Goal: Task Accomplishment & Management: Use online tool/utility

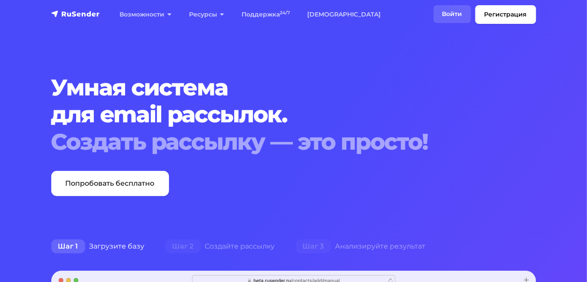
click at [447, 16] on link "Войти" at bounding box center [451, 14] width 37 height 18
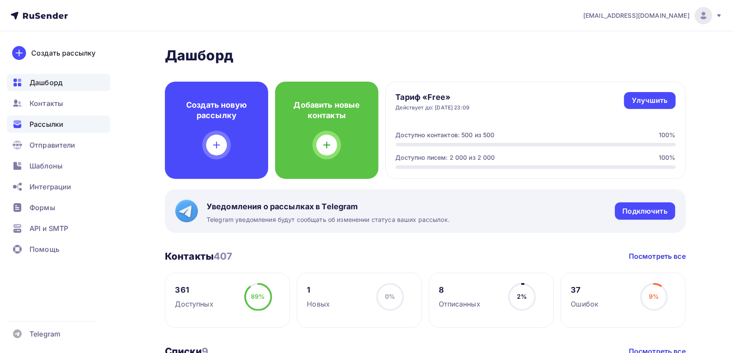
click at [65, 126] on div "Рассылки" at bounding box center [58, 123] width 103 height 17
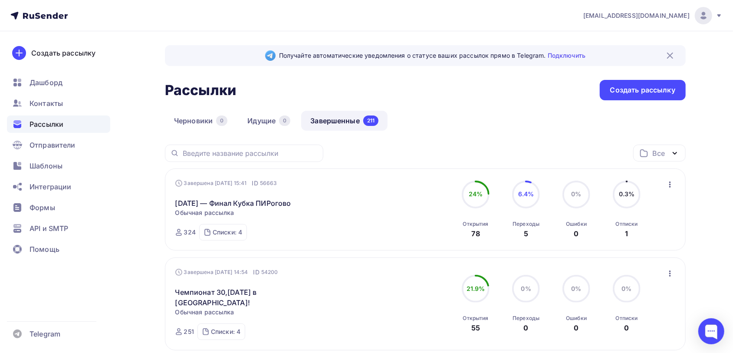
click at [324, 119] on link "Завершенные 211" at bounding box center [344, 121] width 86 height 20
click at [671, 184] on icon "button" at bounding box center [670, 184] width 10 height 10
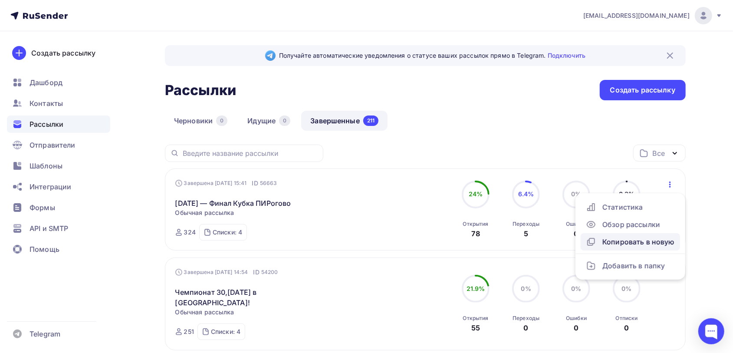
click at [649, 241] on div "Копировать в новую" at bounding box center [630, 242] width 89 height 10
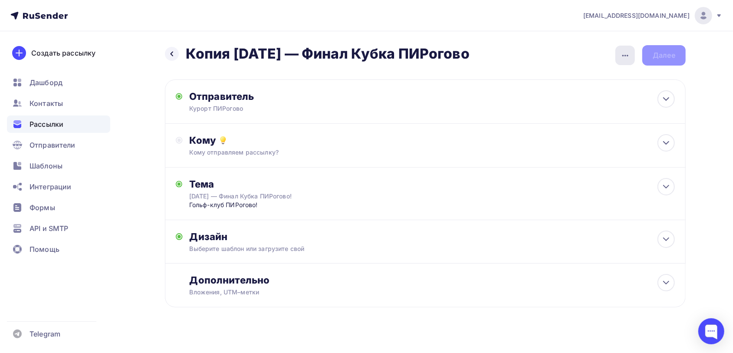
click at [623, 49] on div "button" at bounding box center [626, 56] width 20 height 20
click at [602, 101] on div "Переименовать рассылку" at bounding box center [580, 100] width 108 height 10
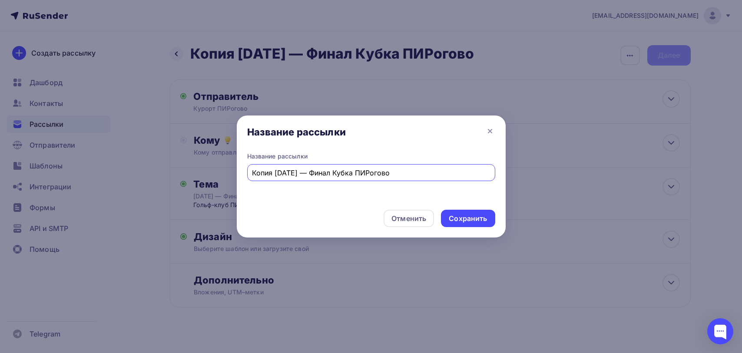
drag, startPoint x: 279, startPoint y: 173, endPoint x: 233, endPoint y: 168, distance: 46.3
click at [233, 168] on div "Название рассылки Название рассылки Копия [DATE] — Финал Кубка ПИРогово Отменит…" at bounding box center [371, 176] width 742 height 353
drag, startPoint x: 304, startPoint y: 173, endPoint x: 403, endPoint y: 175, distance: 99.5
click at [403, 175] on input "[DATE] — Финал Кубка ПИРогово" at bounding box center [371, 173] width 238 height 10
type input "[DATE] — Закрытие"
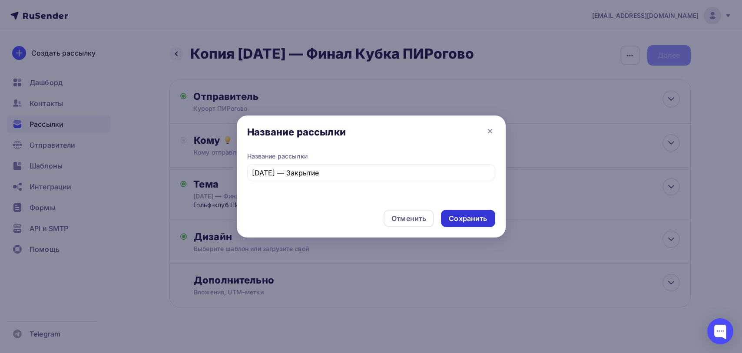
click at [460, 216] on div "Сохранить" at bounding box center [468, 219] width 38 height 10
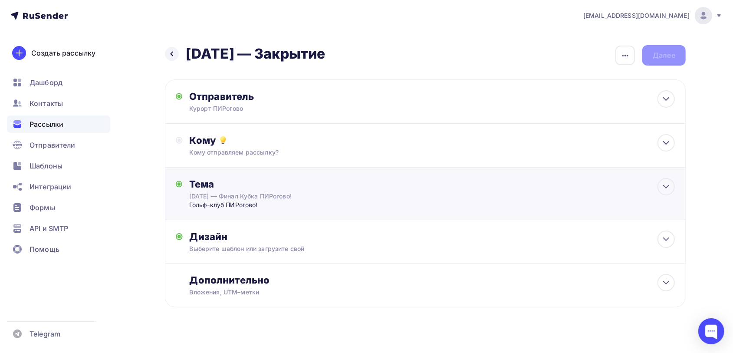
click at [324, 197] on div "[DATE] — Финал Кубка ПИРогово!" at bounding box center [266, 196] width 155 height 9
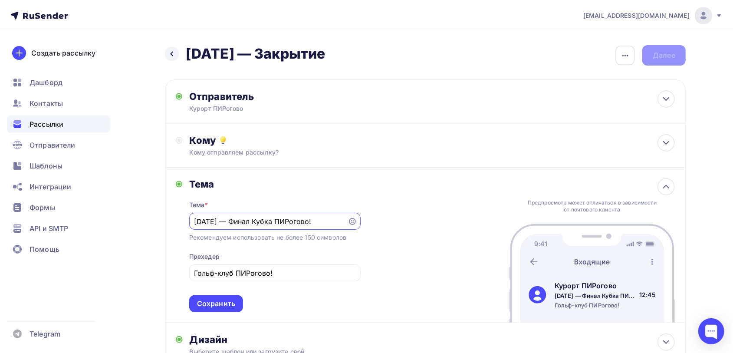
drag, startPoint x: 200, startPoint y: 221, endPoint x: 166, endPoint y: 216, distance: 34.3
click at [166, 216] on div "[PERSON_NAME] * [DATE] — Финал Кубка ПИРогово! Рекомендуем использовать не боле…" at bounding box center [425, 245] width 521 height 155
click at [249, 222] on input "[DATE] — Финал Кубка ПИРогово!" at bounding box center [268, 221] width 148 height 10
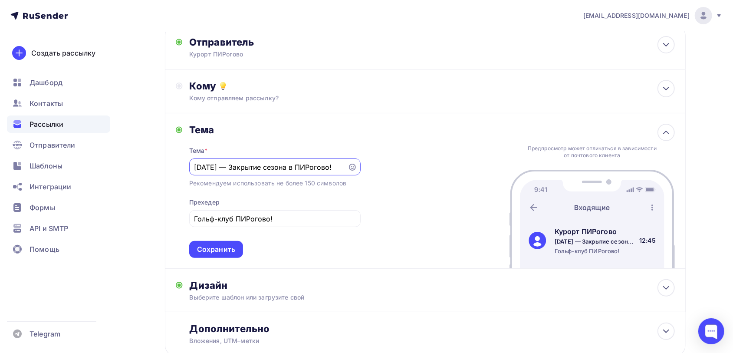
scroll to position [115, 0]
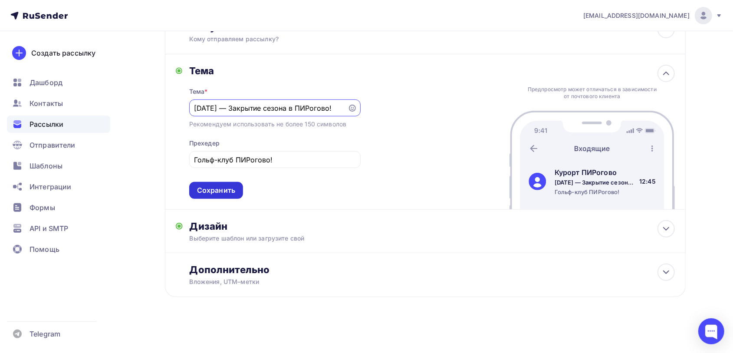
type input "[DATE] — Закрытие сезона в ПИРогово!"
click at [218, 187] on div "Сохранить" at bounding box center [216, 190] width 38 height 10
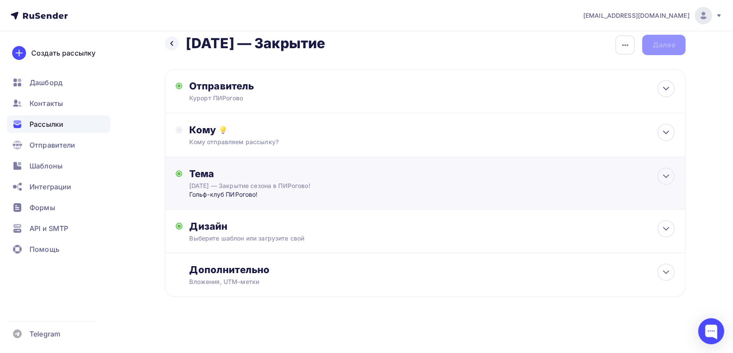
scroll to position [11, 0]
click at [305, 232] on div "Дизайн Выберите шаблон или загрузите свой Размер письма: 122 Kb Заменить шаблон…" at bounding box center [432, 231] width 485 height 23
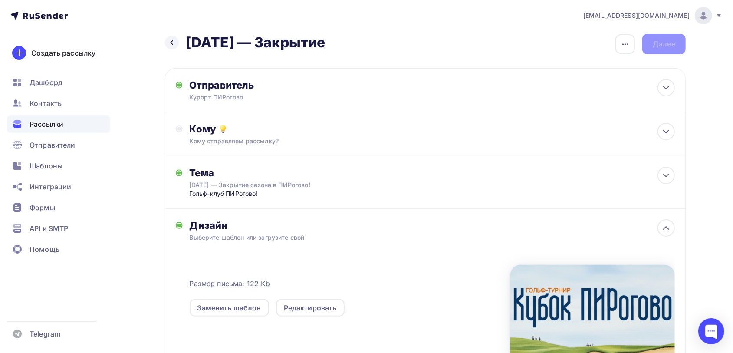
scroll to position [115, 0]
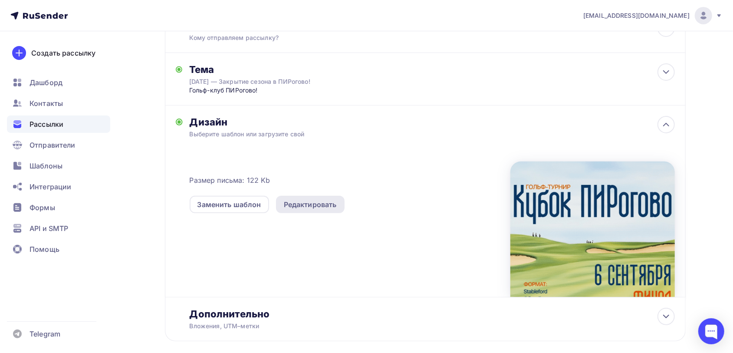
click at [312, 201] on div "Редактировать" at bounding box center [310, 204] width 53 height 10
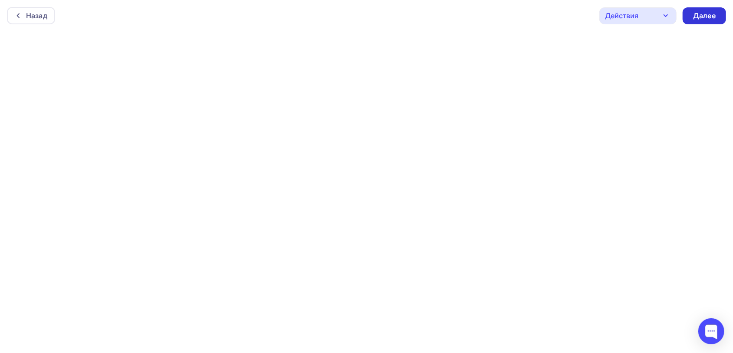
click at [709, 16] on div "Далее" at bounding box center [704, 16] width 23 height 10
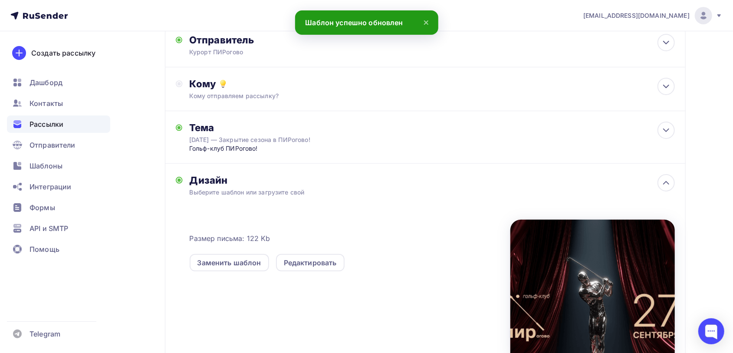
scroll to position [51, 0]
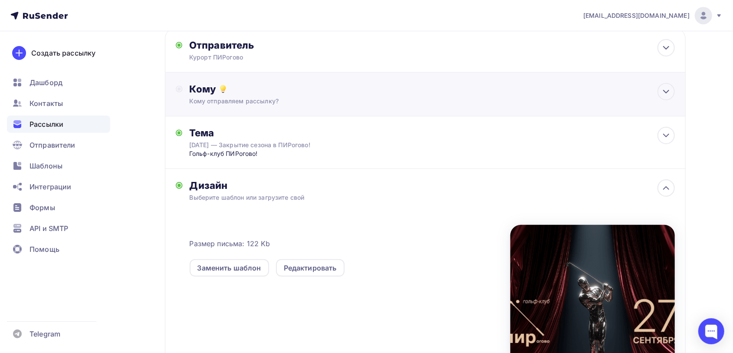
click at [219, 99] on div "Кому отправляем рассылку?" at bounding box center [408, 101] width 437 height 9
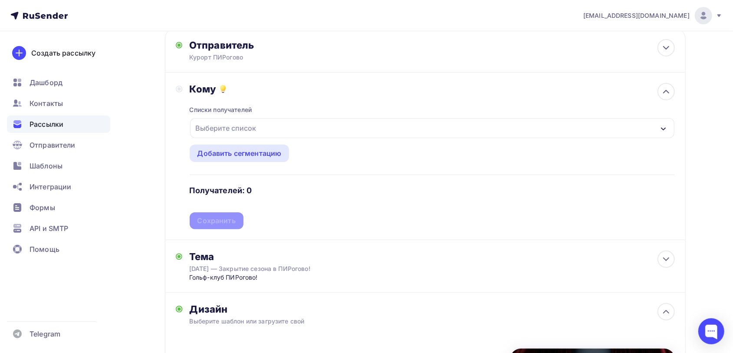
click at [226, 128] on div "Выберите список" at bounding box center [226, 128] width 68 height 16
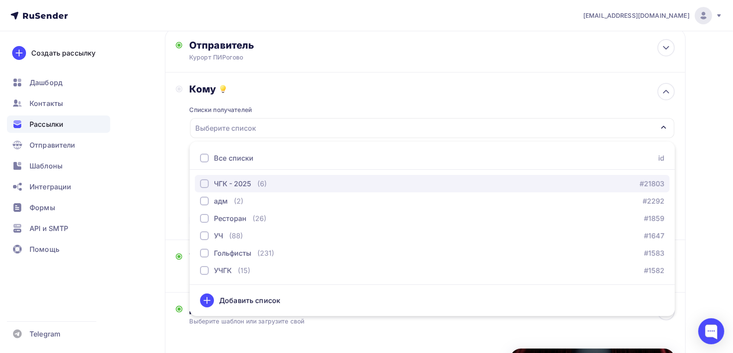
click at [209, 187] on div "ЧГК - 2025" at bounding box center [225, 183] width 51 height 10
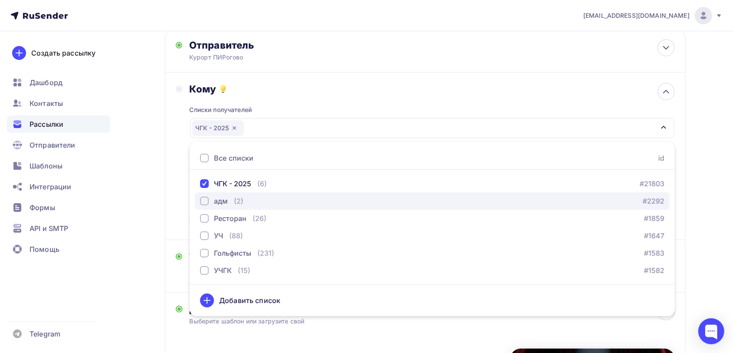
click at [205, 204] on div "button" at bounding box center [204, 201] width 9 height 9
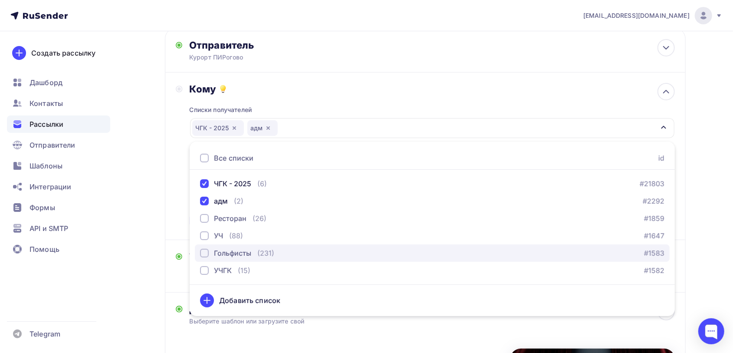
click at [207, 254] on div "button" at bounding box center [204, 253] width 9 height 9
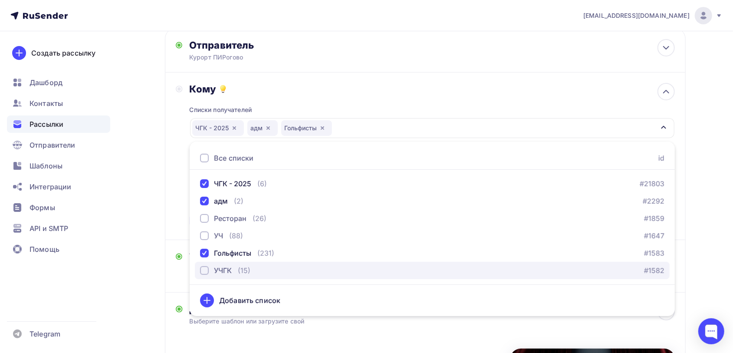
click at [201, 271] on div "button" at bounding box center [204, 270] width 9 height 9
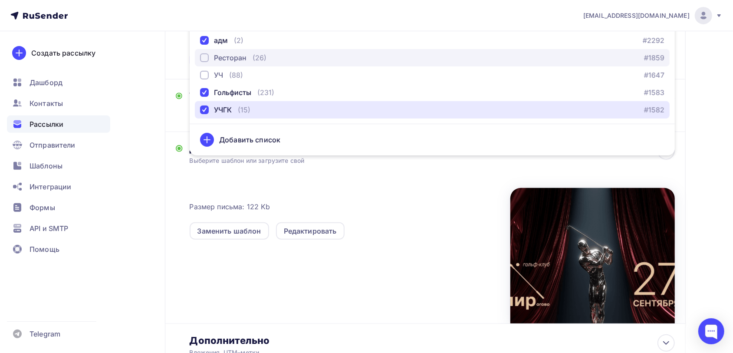
scroll to position [214, 0]
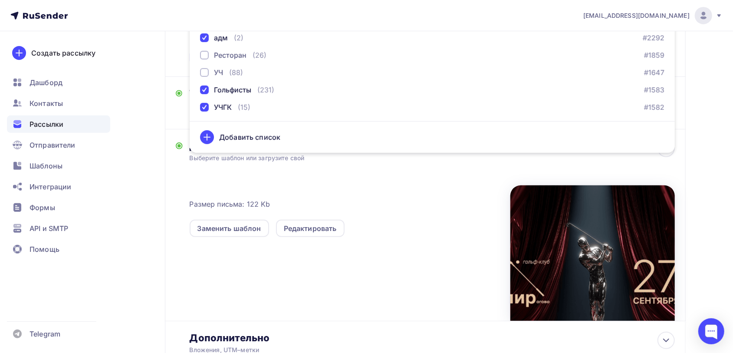
click at [363, 174] on div "Размер письма: 122 Kb Заменить шаблон Редактировать" at bounding box center [432, 241] width 485 height 158
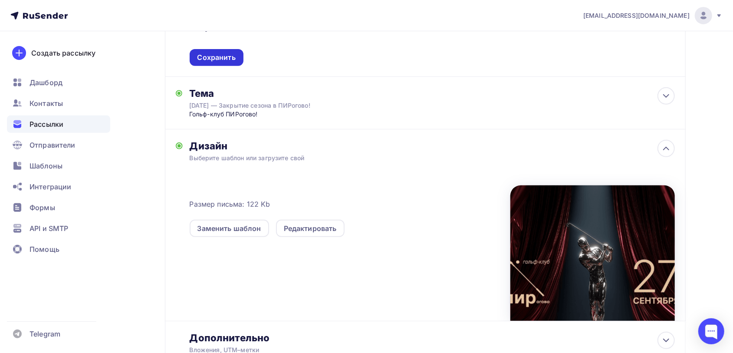
click at [220, 63] on div "Сохранить" at bounding box center [217, 57] width 54 height 17
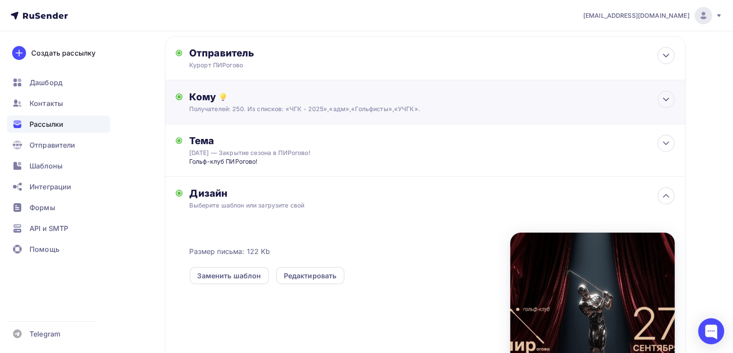
scroll to position [0, 0]
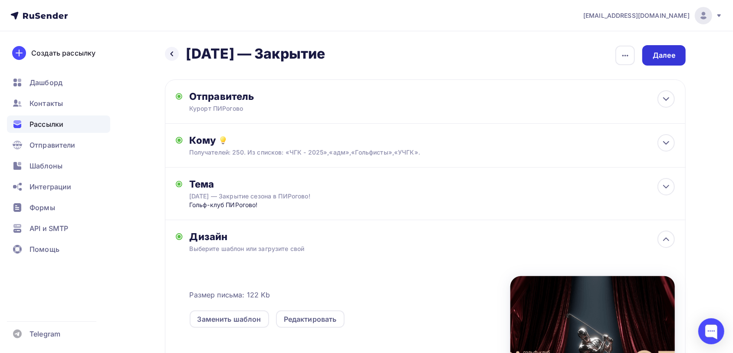
click at [666, 60] on div "Далее" at bounding box center [664, 55] width 43 height 20
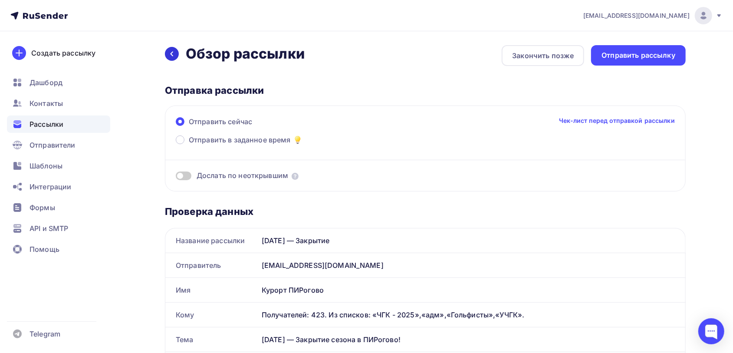
click at [172, 55] on icon at bounding box center [172, 54] width 3 height 5
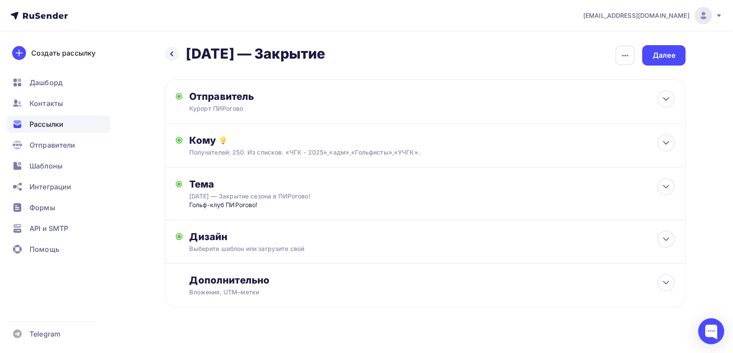
click at [172, 55] on icon at bounding box center [172, 54] width 3 height 5
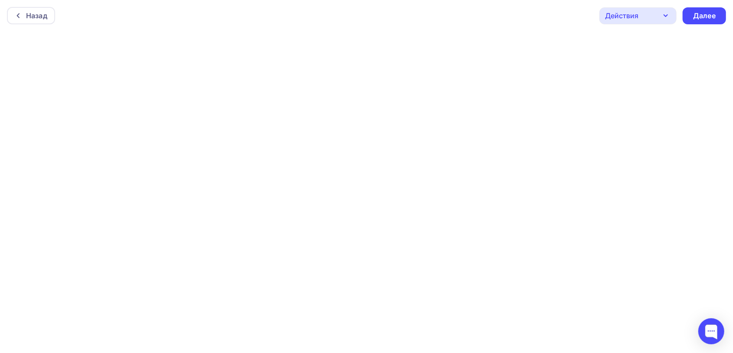
click at [669, 14] on icon "button" at bounding box center [666, 15] width 10 height 10
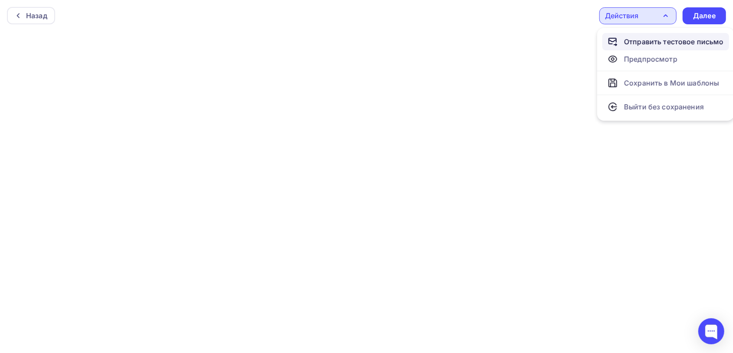
click at [663, 40] on div "Отправить тестовое письмо" at bounding box center [674, 41] width 100 height 10
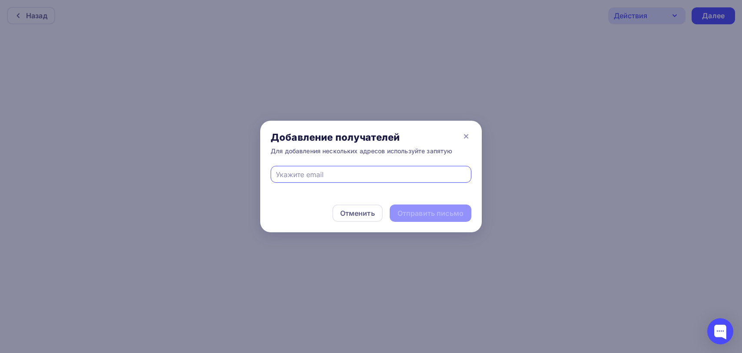
click at [293, 171] on input "text" at bounding box center [371, 174] width 191 height 10
type input "[EMAIL_ADDRESS][DOMAIN_NAME]"
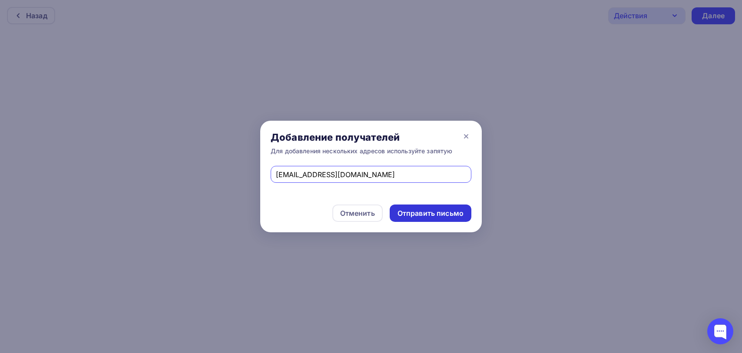
click at [435, 209] on div "Отправить письмо" at bounding box center [430, 213] width 66 height 10
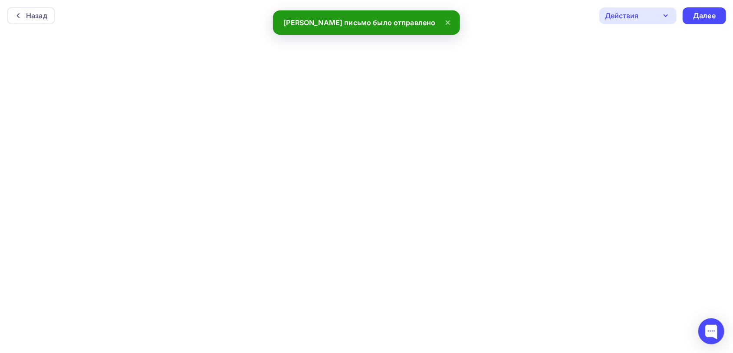
click at [650, 12] on div "Действия" at bounding box center [638, 15] width 77 height 17
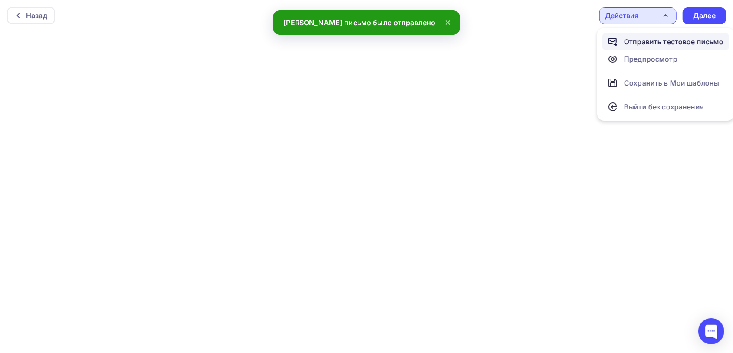
click at [663, 39] on div "Отправить тестовое письмо" at bounding box center [674, 41] width 100 height 10
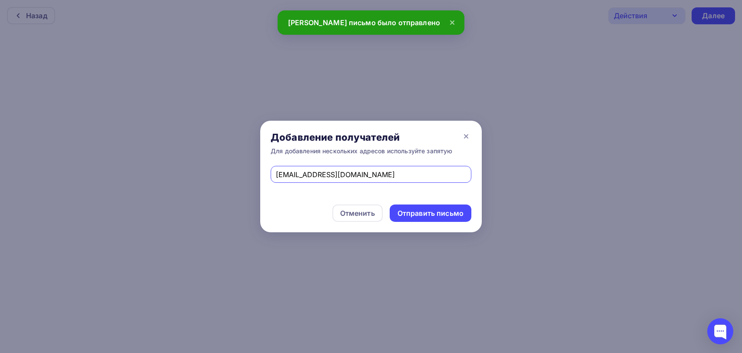
drag, startPoint x: 373, startPoint y: 172, endPoint x: 271, endPoint y: 158, distance: 103.3
click at [272, 158] on div "Добавление получателей Для добавления нескольких адресов используйте запятую [E…" at bounding box center [370, 177] width 221 height 112
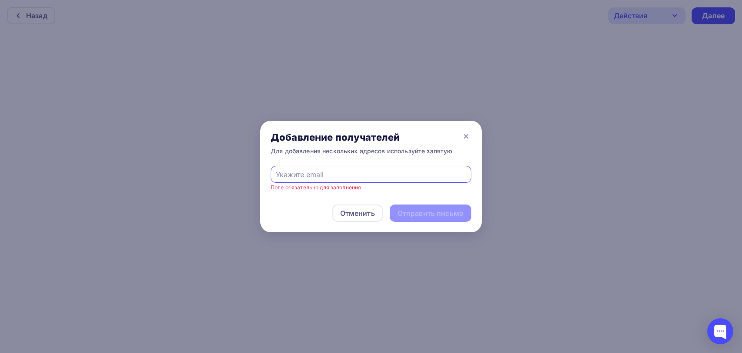
click at [283, 176] on input "text" at bounding box center [371, 174] width 191 height 10
type input "[EMAIL_ADDRESS][DOMAIN_NAME]"
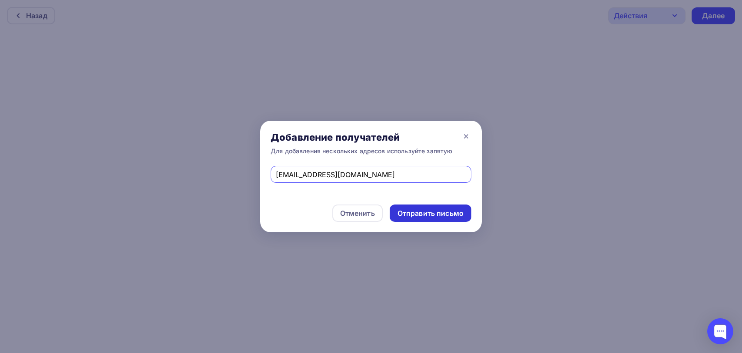
click at [429, 211] on div "Отправить письмо" at bounding box center [430, 213] width 66 height 10
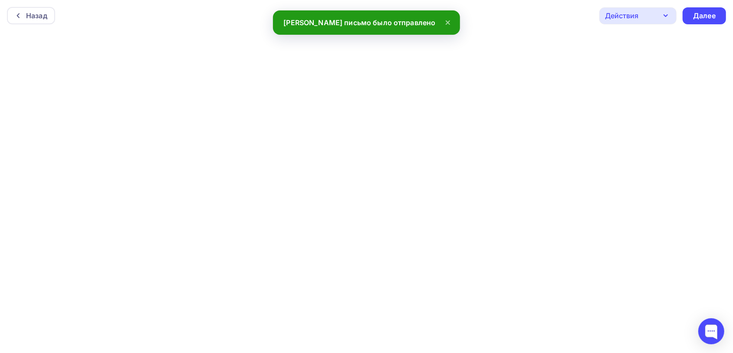
click at [666, 15] on icon "button" at bounding box center [665, 16] width 3 height 2
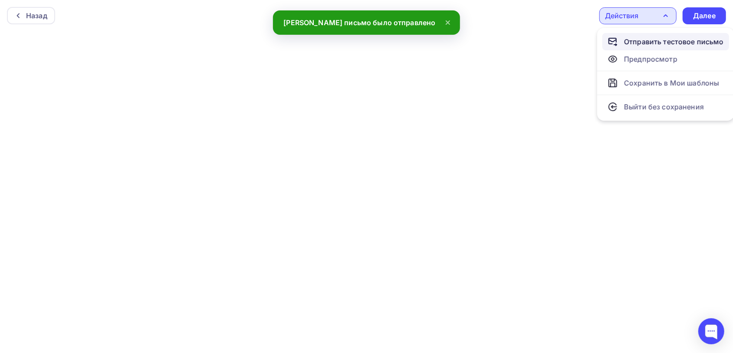
click at [630, 40] on div "Отправить тестовое письмо" at bounding box center [674, 41] width 100 height 10
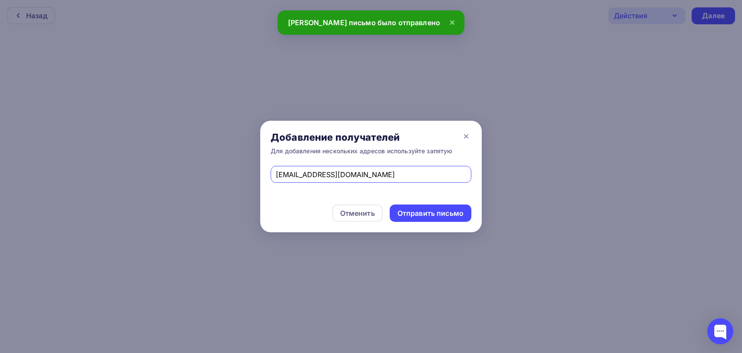
drag, startPoint x: 384, startPoint y: 172, endPoint x: 231, endPoint y: 153, distance: 154.4
click at [231, 153] on div "Добавление получателей Для добавления нескольких адресов используйте запятую [E…" at bounding box center [371, 176] width 742 height 353
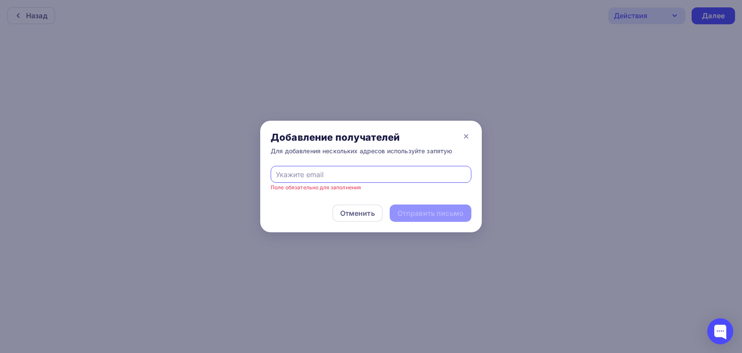
click at [287, 173] on input "text" at bounding box center [371, 174] width 191 height 10
type input "[EMAIL_ADDRESS][DOMAIN_NAME]"
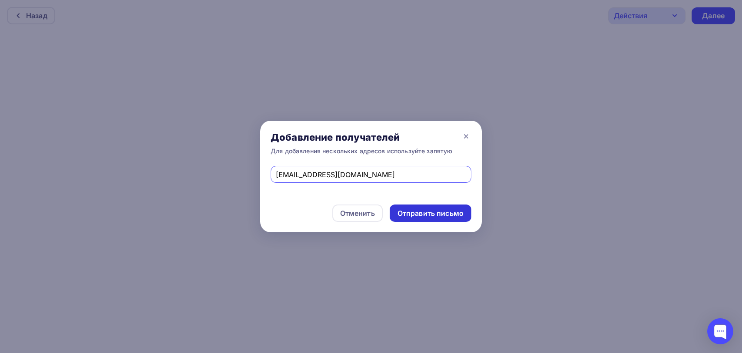
click at [442, 212] on div "Отправить письмо" at bounding box center [430, 213] width 66 height 10
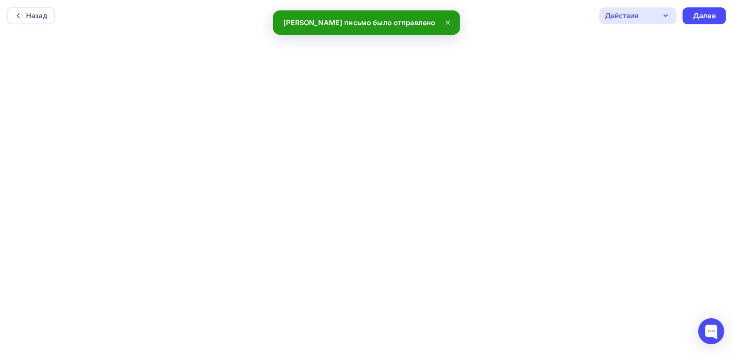
click at [670, 16] on icon "button" at bounding box center [666, 15] width 10 height 10
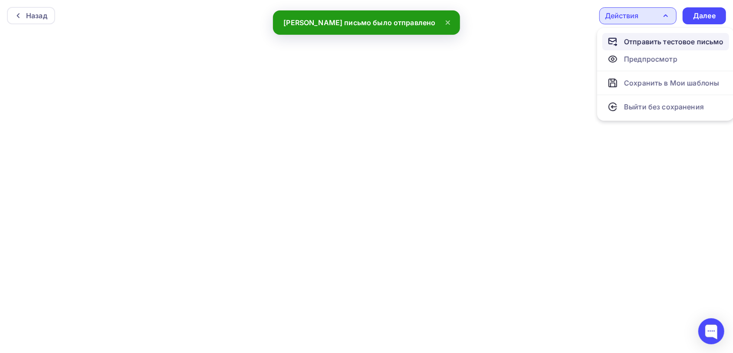
click at [640, 42] on div "Отправить тестовое письмо" at bounding box center [674, 41] width 100 height 10
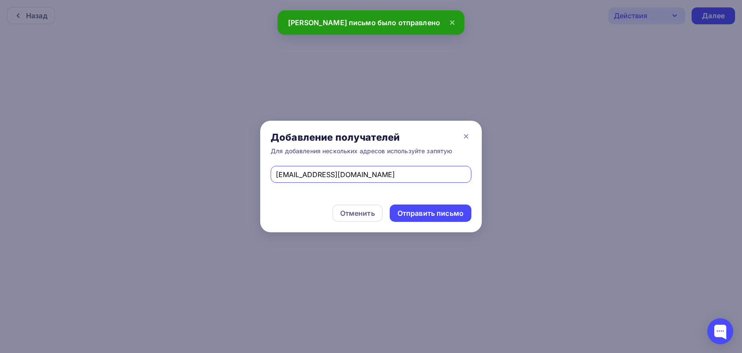
drag, startPoint x: 376, startPoint y: 175, endPoint x: 179, endPoint y: 172, distance: 197.2
click at [179, 172] on div "Добавление получателей Для добавления нескольких адресов используйте запятую [E…" at bounding box center [371, 176] width 742 height 353
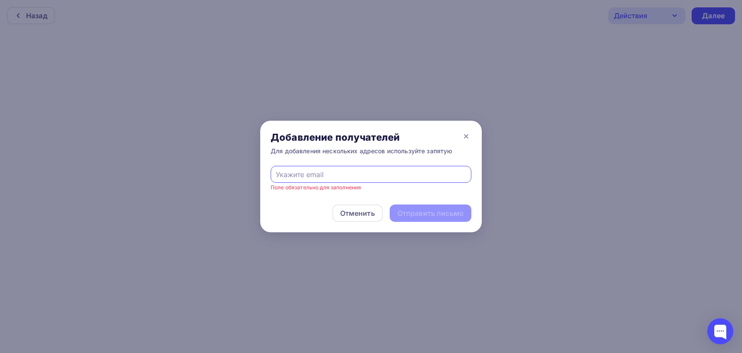
click at [294, 179] on div at bounding box center [371, 174] width 201 height 17
click at [291, 176] on input "text" at bounding box center [371, 174] width 191 height 10
type input "[EMAIL_ADDRESS][DOMAIN_NAME]"
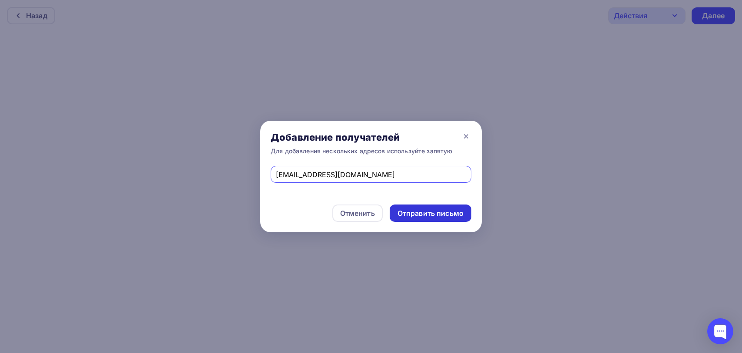
click at [440, 212] on div "Отправить письмо" at bounding box center [430, 213] width 66 height 10
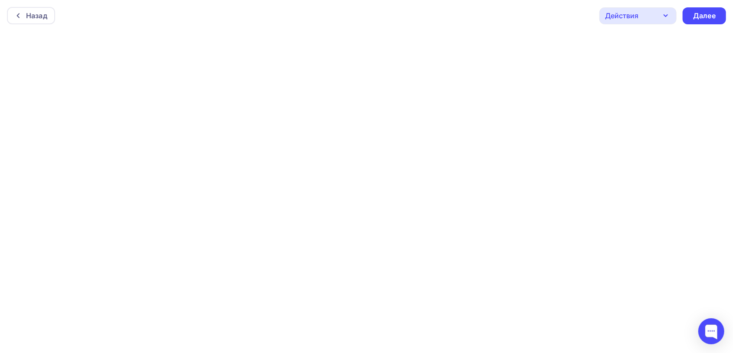
click at [666, 10] on icon "button" at bounding box center [666, 15] width 10 height 10
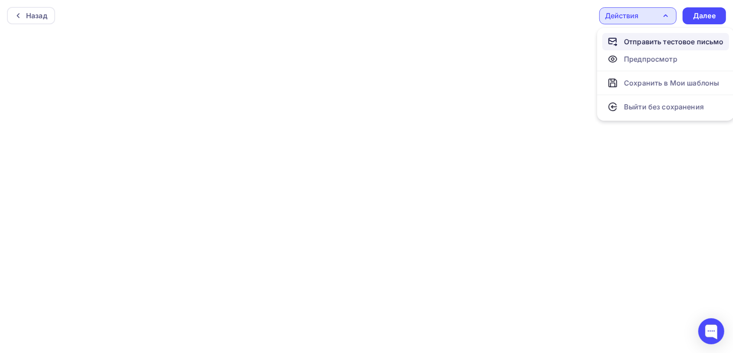
click at [668, 44] on div "Отправить тестовое письмо" at bounding box center [674, 41] width 100 height 10
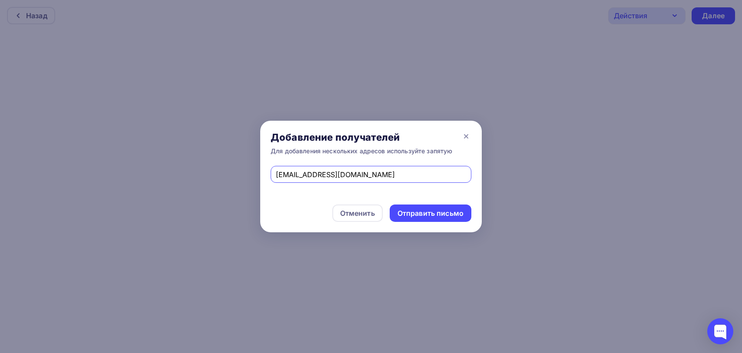
drag, startPoint x: 372, startPoint y: 171, endPoint x: 163, endPoint y: 167, distance: 208.9
click at [163, 167] on div "Добавление получателей Для добавления нескольких адресов используйте запятую [E…" at bounding box center [371, 176] width 742 height 353
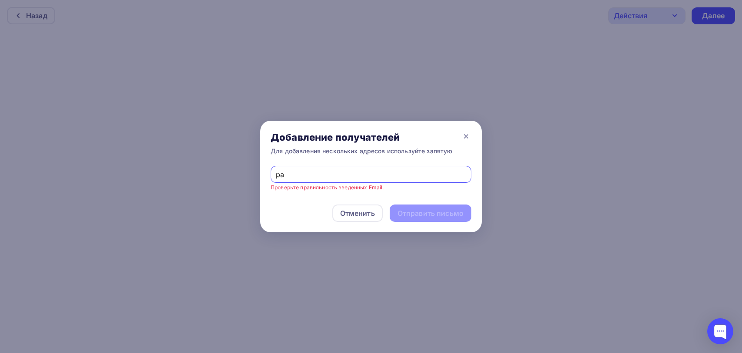
type input "рам"
drag, startPoint x: 296, startPoint y: 177, endPoint x: 254, endPoint y: 176, distance: 42.6
click at [254, 176] on div "Добавление получателей Для добавления нескольких адресов используйте запятую ра…" at bounding box center [371, 176] width 742 height 353
click at [302, 176] on input "text" at bounding box center [371, 174] width 191 height 10
type input "[EMAIL_ADDRESS][DOMAIN_NAME]"
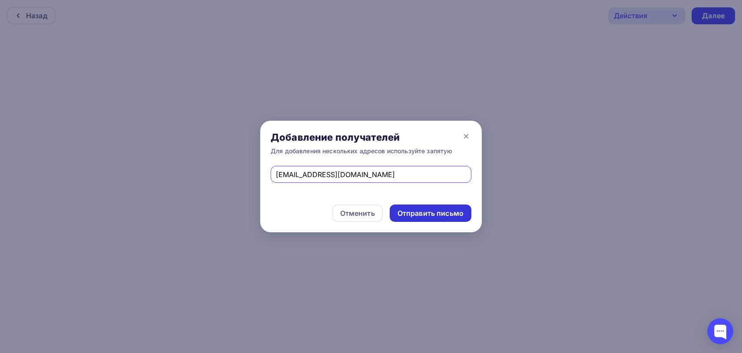
click at [423, 212] on div "Отправить письмо" at bounding box center [430, 213] width 66 height 10
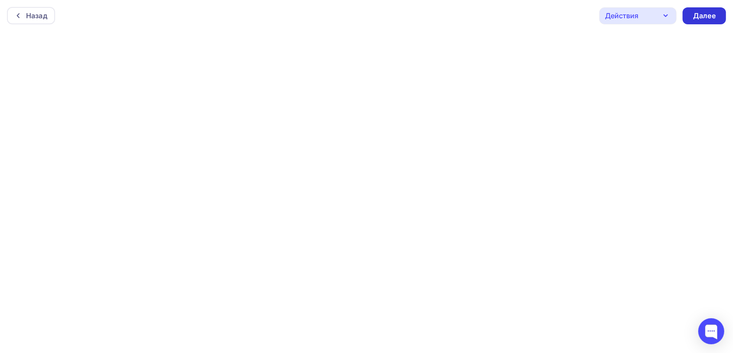
click at [705, 16] on div "Далее" at bounding box center [704, 16] width 23 height 10
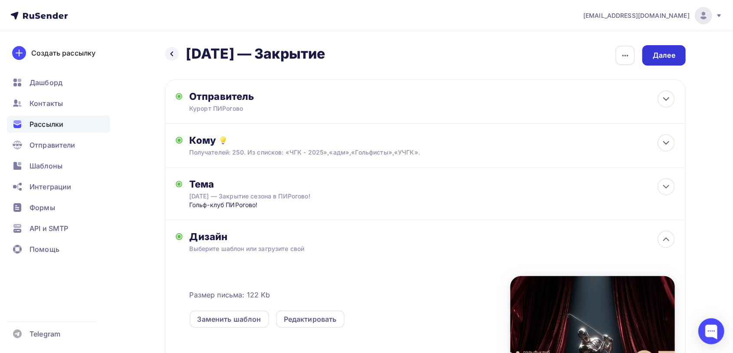
click at [672, 55] on div "Далее" at bounding box center [664, 55] width 23 height 10
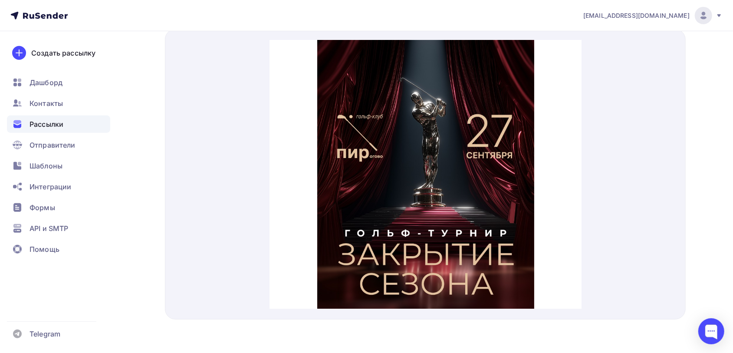
drag, startPoint x: 577, startPoint y: 43, endPoint x: 854, endPoint y: 62, distance: 277.6
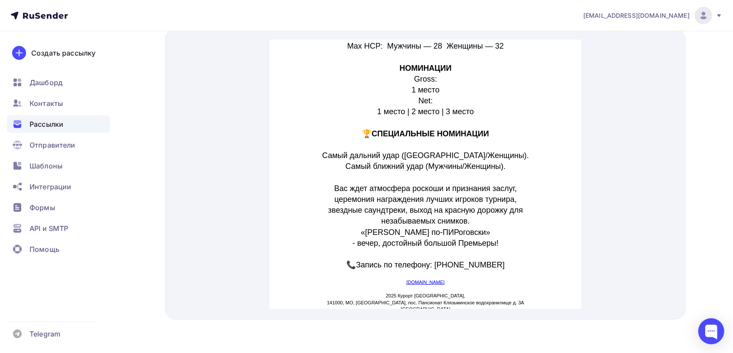
scroll to position [633, 0]
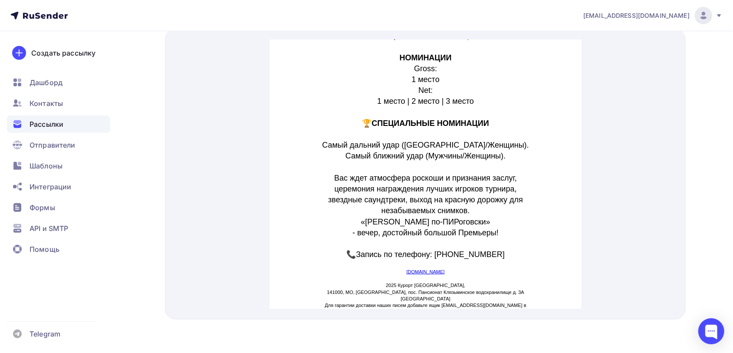
drag, startPoint x: 577, startPoint y: 59, endPoint x: 885, endPoint y: 310, distance: 397.8
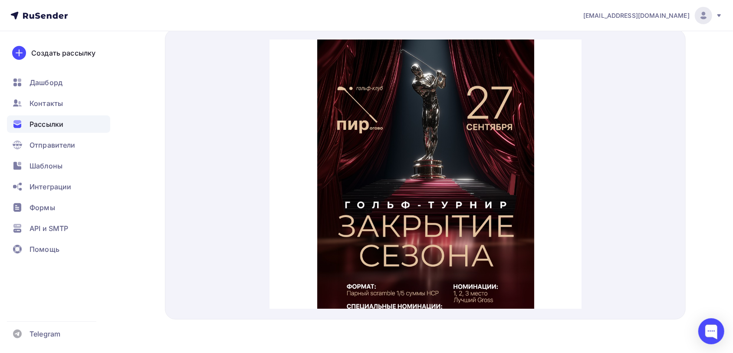
scroll to position [0, 0]
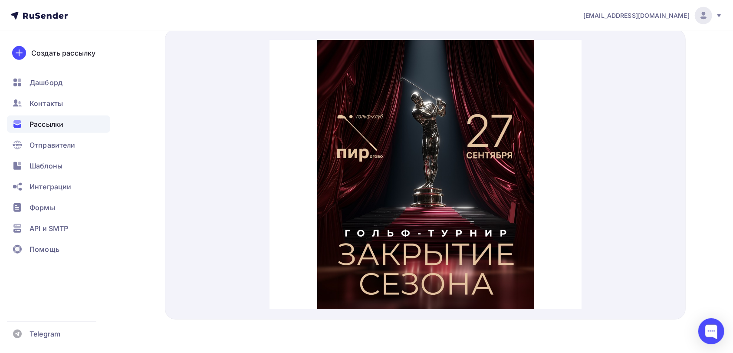
drag, startPoint x: 581, startPoint y: 278, endPoint x: 858, endPoint y: 120, distance: 319.5
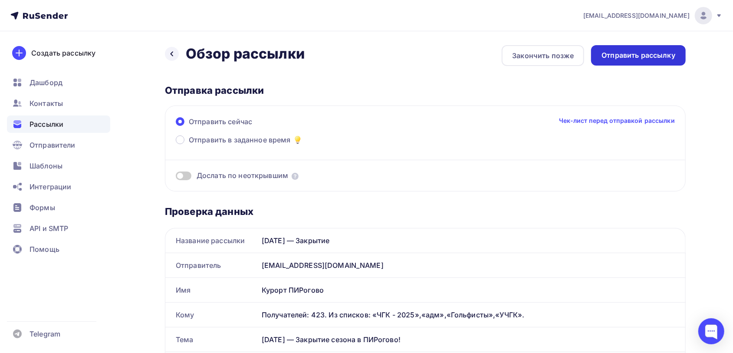
click at [638, 52] on div "Отправить рассылку" at bounding box center [639, 55] width 74 height 10
